Goal: Check status: Check status

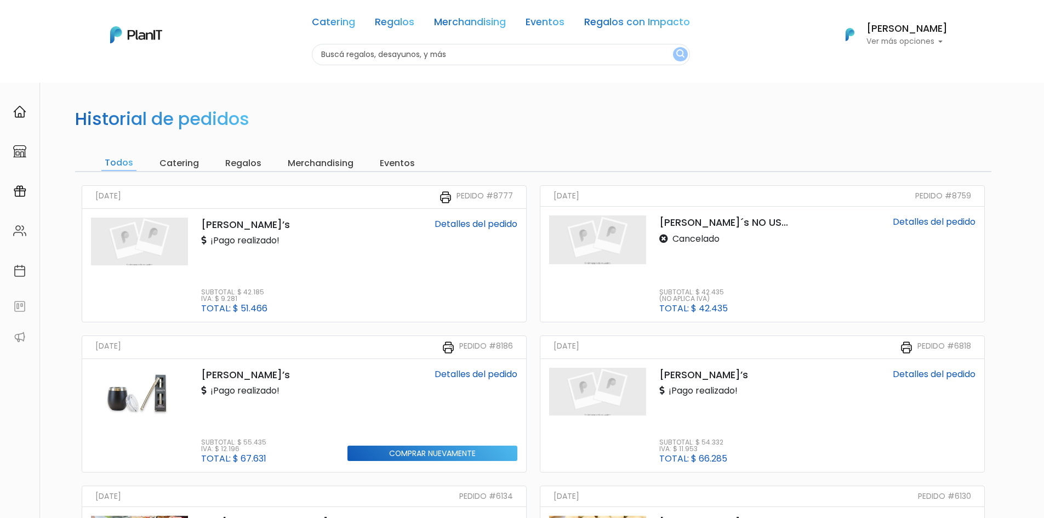
click at [926, 45] on div "[PERSON_NAME] Ver más opciones" at bounding box center [893, 34] width 110 height 24
click at [902, 61] on span "Mis Compras" at bounding box center [887, 65] width 56 height 13
drag, startPoint x: 903, startPoint y: 26, endPoint x: 898, endPoint y: 37, distance: 12.0
click at [900, 30] on h6 "[PERSON_NAME]" at bounding box center [906, 29] width 81 height 10
click at [882, 70] on span "Mis Compras" at bounding box center [887, 65] width 56 height 13
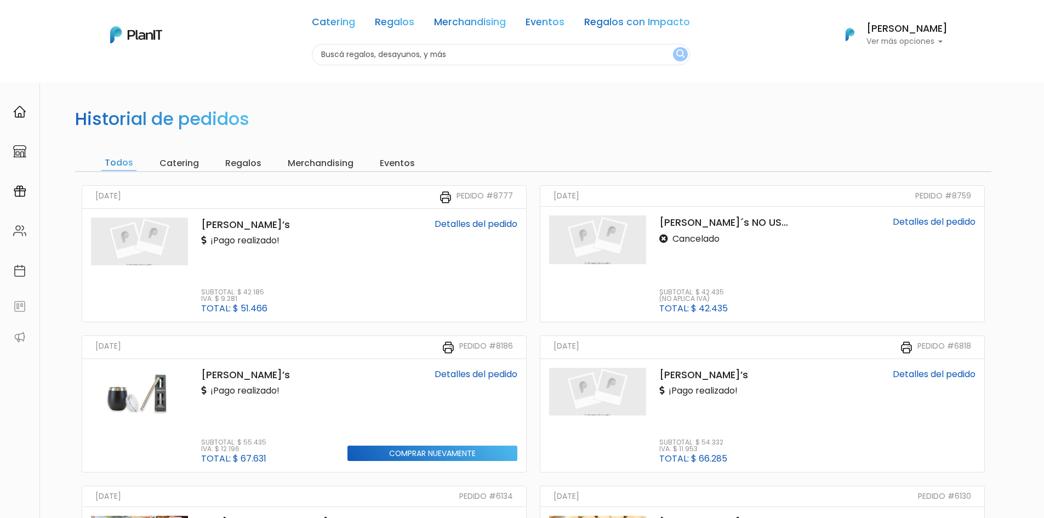
click at [462, 228] on link "Detalles del pedido" at bounding box center [476, 224] width 83 height 13
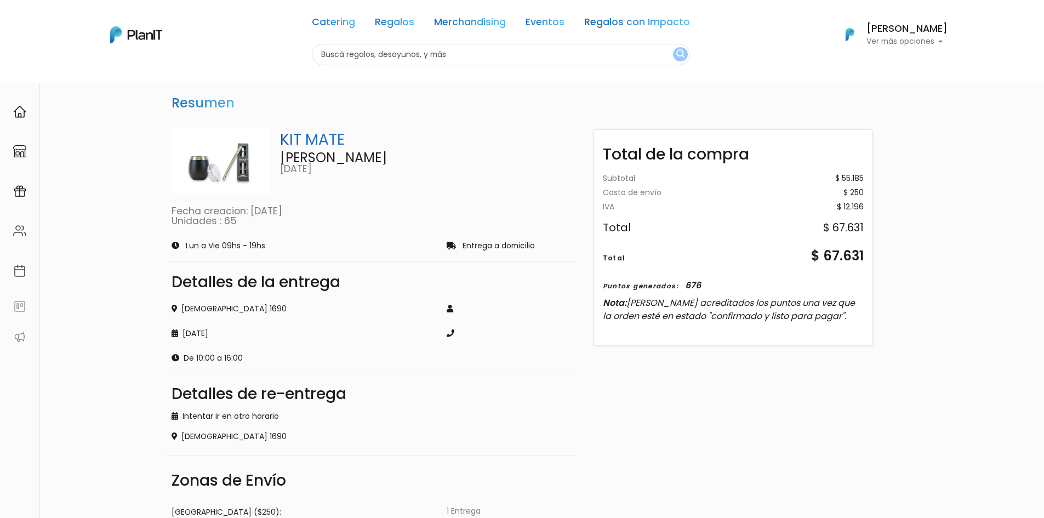
click at [219, 173] on img at bounding box center [222, 160] width 100 height 65
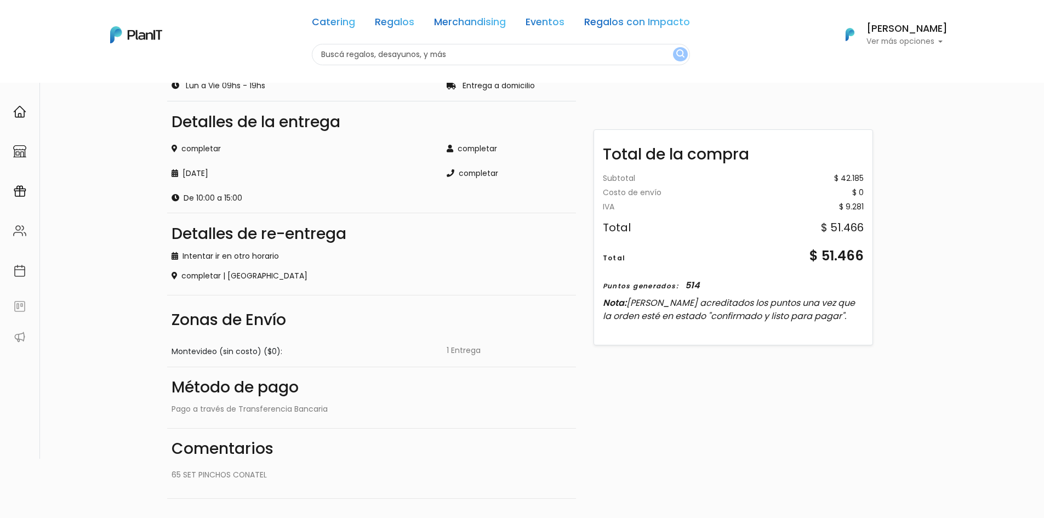
scroll to position [215, 0]
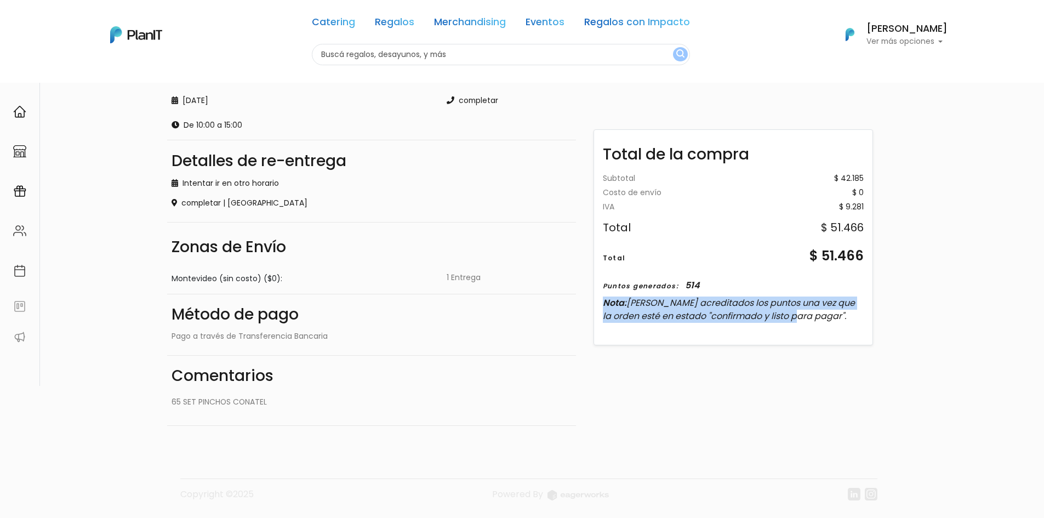
drag, startPoint x: 798, startPoint y: 323, endPoint x: 594, endPoint y: 278, distance: 209.3
click at [594, 293] on div "Subtotal $ 42.185 Costo de envío $ 0 Gift card - 0 Gift card - 0 IVA $ 9.281 To…" at bounding box center [733, 253] width 278 height 174
click at [846, 225] on div "$ 51.466" at bounding box center [842, 227] width 43 height 11
